Goal: Information Seeking & Learning: Learn about a topic

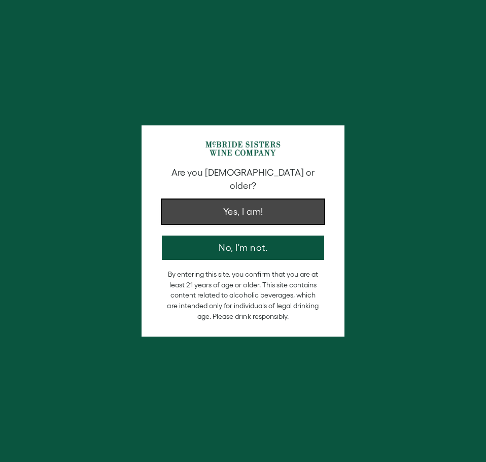
click at [262, 207] on button "Yes, I am!" at bounding box center [243, 211] width 162 height 24
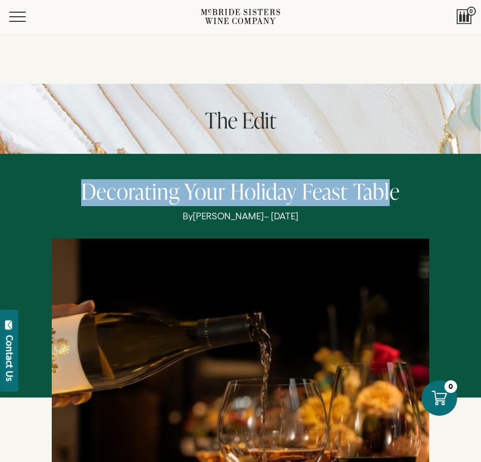
drag, startPoint x: 88, startPoint y: 196, endPoint x: 389, endPoint y: 187, distance: 300.9
click at [389, 187] on h1 "Decorating Your Holiday Feast Table" at bounding box center [240, 192] width 325 height 27
drag, startPoint x: 406, startPoint y: 192, endPoint x: 122, endPoint y: 187, distance: 284.1
click at [131, 187] on div "Decorating Your Holiday Feast Table By [PERSON_NAME] – [DATE]" at bounding box center [241, 397] width 388 height 437
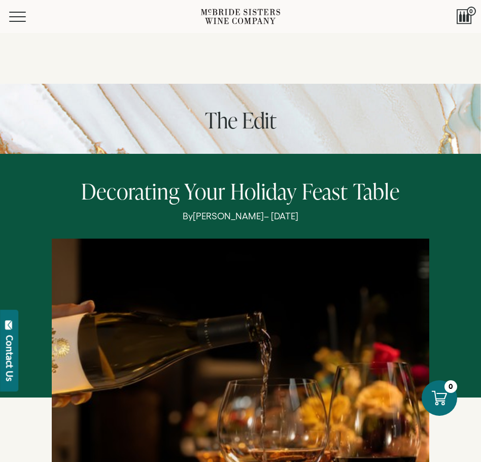
click at [94, 190] on span "Decorating" at bounding box center [130, 191] width 98 height 30
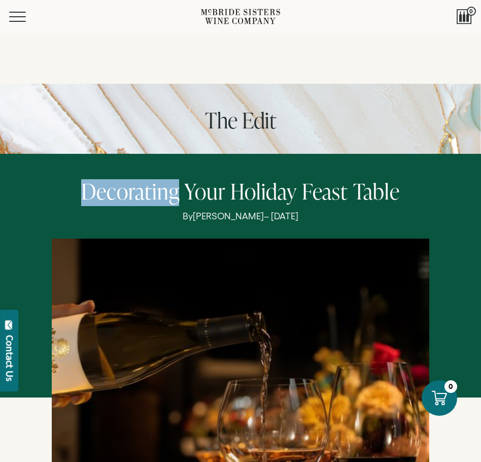
drag, startPoint x: 94, startPoint y: 190, endPoint x: 173, endPoint y: 189, distance: 79.1
click at [173, 189] on span "Decorating" at bounding box center [130, 191] width 98 height 30
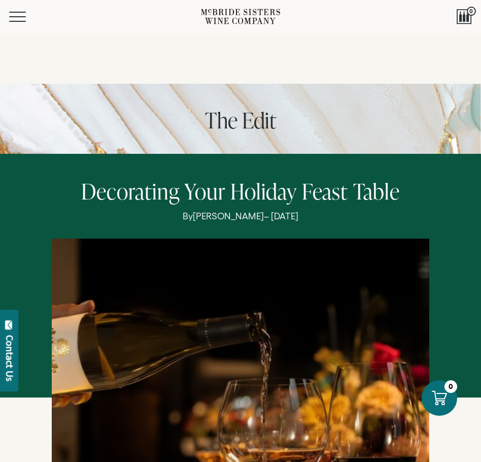
click at [80, 192] on h1 "Decorating Your Holiday Feast Table" at bounding box center [240, 192] width 325 height 27
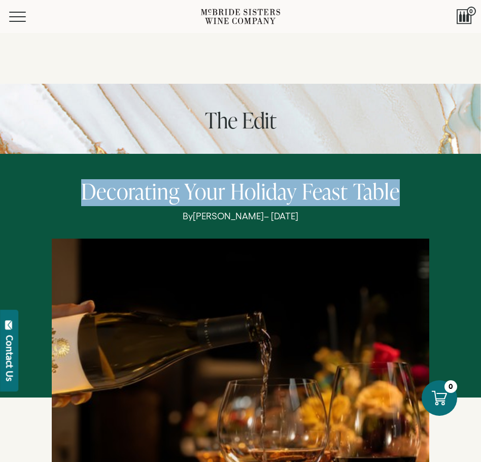
drag, startPoint x: 80, startPoint y: 191, endPoint x: 357, endPoint y: 177, distance: 277.8
click at [357, 177] on div "Decorating Your Holiday Feast Table By [PERSON_NAME] – [DATE]" at bounding box center [240, 275] width 481 height 243
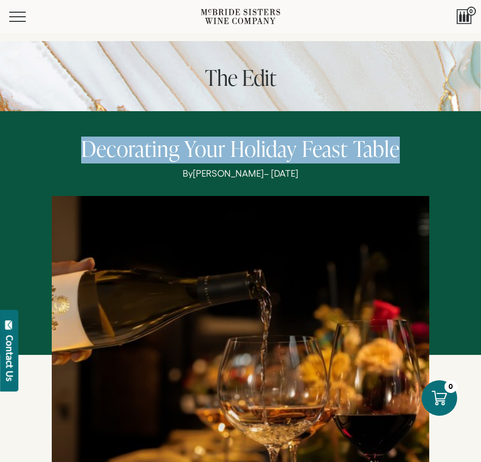
scroll to position [101, 0]
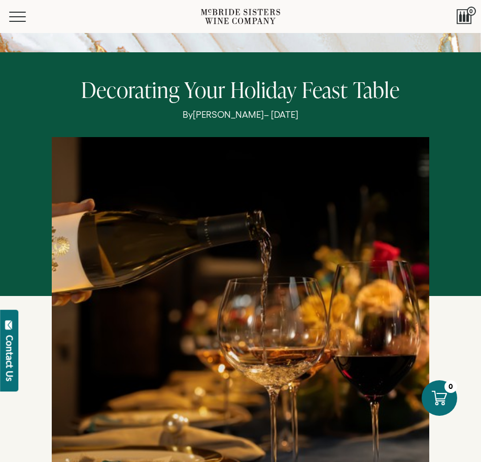
click at [204, 116] on span "[PERSON_NAME]" at bounding box center [228, 115] width 71 height 10
click at [193, 117] on span "[PERSON_NAME]" at bounding box center [228, 115] width 71 height 10
drag, startPoint x: 187, startPoint y: 117, endPoint x: 223, endPoint y: 119, distance: 35.5
click at [223, 119] on span "[PERSON_NAME]" at bounding box center [228, 115] width 71 height 10
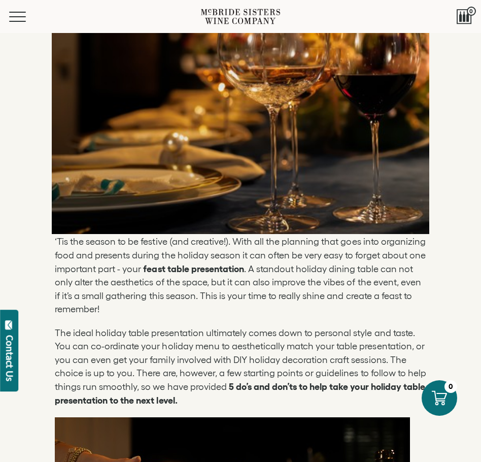
scroll to position [406, 0]
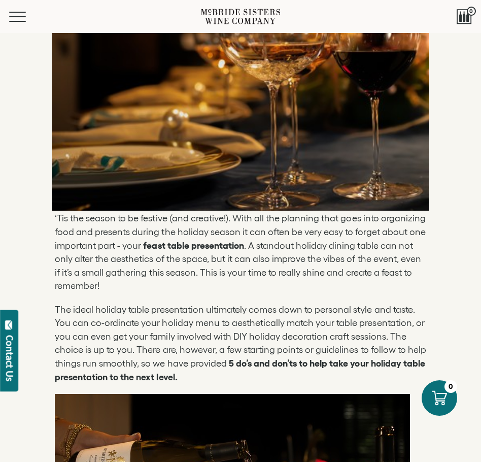
click at [126, 219] on p "‘Tis the season to be festive (and creative!). With all the planning that goes …" at bounding box center [240, 252] width 371 height 81
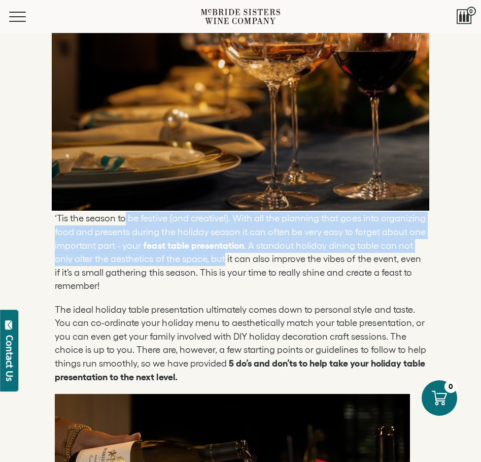
drag, startPoint x: 126, startPoint y: 219, endPoint x: 221, endPoint y: 255, distance: 101.3
click at [221, 255] on p "‘Tis the season to be festive (and creative!). With all the planning that goes …" at bounding box center [240, 252] width 371 height 81
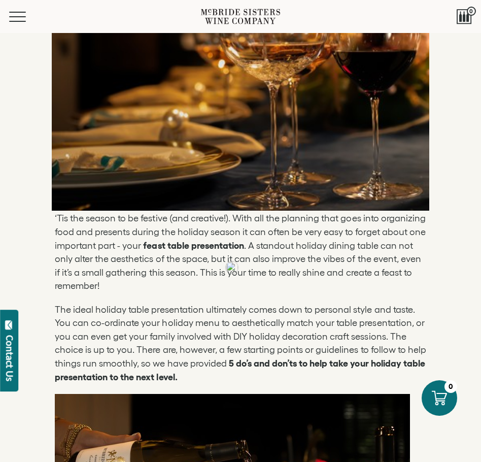
click at [257, 304] on p "The ideal holiday table presentation ultimately comes down to personal style an…" at bounding box center [240, 343] width 371 height 81
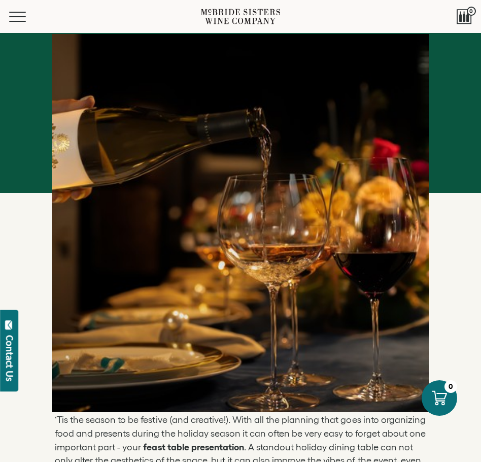
scroll to position [51, 0]
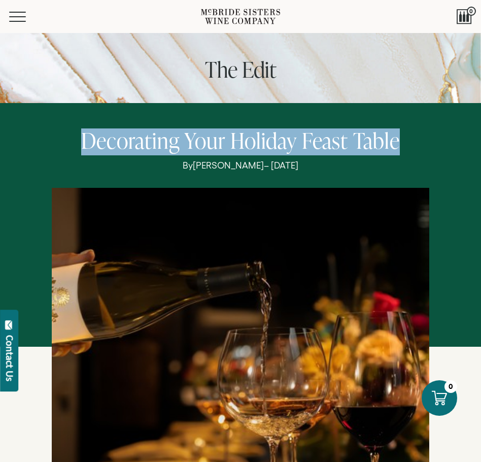
drag, startPoint x: 398, startPoint y: 137, endPoint x: 74, endPoint y: 103, distance: 325.9
click at [71, 119] on div "Decorating Your Holiday Feast Table By [PERSON_NAME] – [DATE]" at bounding box center [240, 224] width 481 height 243
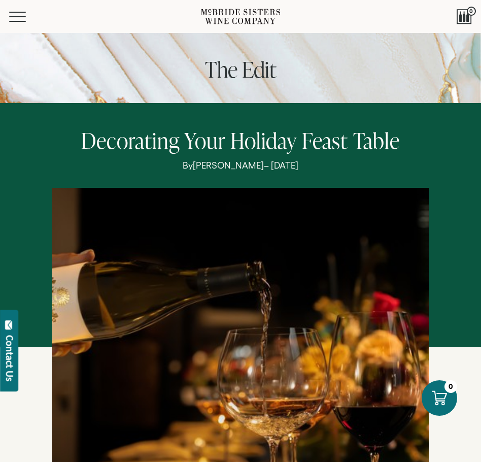
drag, startPoint x: 196, startPoint y: 13, endPoint x: 273, endPoint y: 17, distance: 76.7
click at [273, 17] on div "Menu Search 0" at bounding box center [240, 16] width 481 height 33
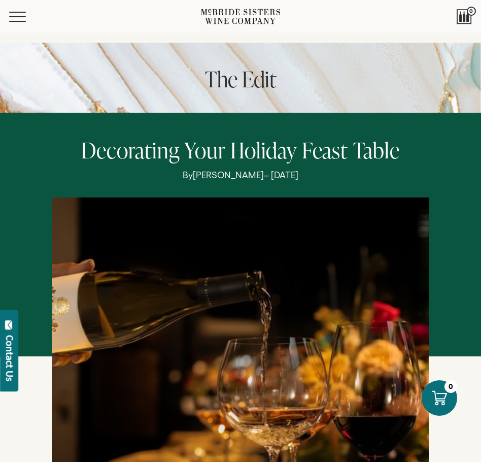
scroll to position [0, 0]
